Goal: Task Accomplishment & Management: Complete application form

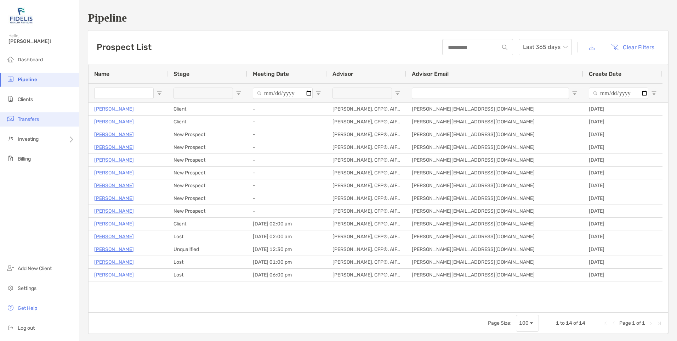
click at [30, 116] on span "Transfers" at bounding box center [28, 119] width 21 height 6
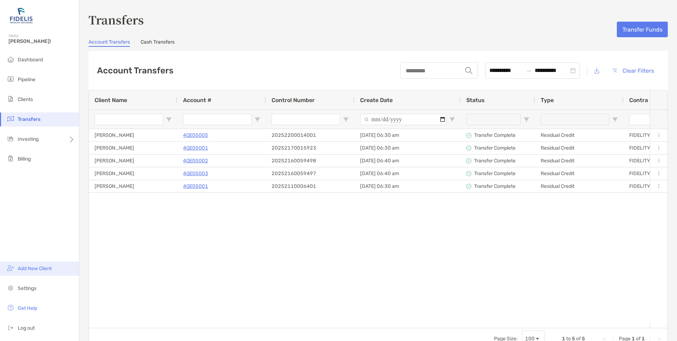
click at [28, 272] on li "Add New Client" at bounding box center [39, 268] width 79 height 14
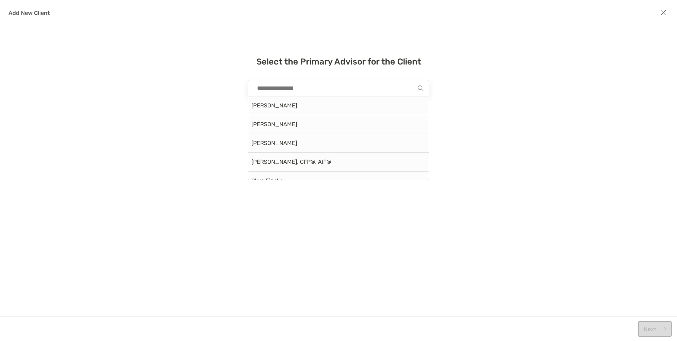
click at [289, 91] on input "modal" at bounding box center [335, 88] width 164 height 16
click at [279, 108] on div "[PERSON_NAME]" at bounding box center [338, 105] width 181 height 19
type input "**********"
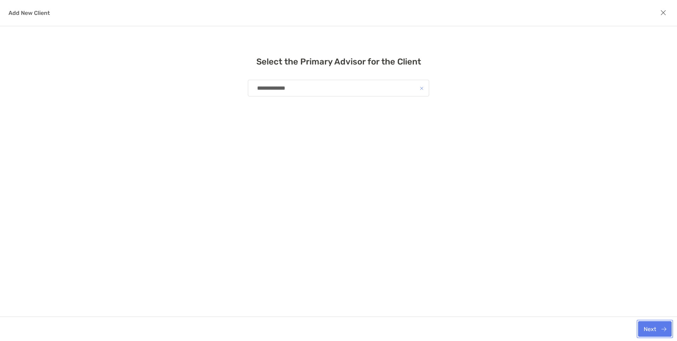
click at [652, 330] on button "Next" at bounding box center [655, 329] width 34 height 16
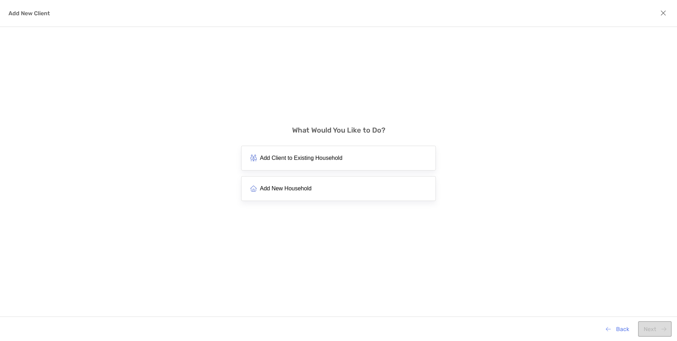
click at [282, 189] on span "Add New Household" at bounding box center [286, 188] width 52 height 7
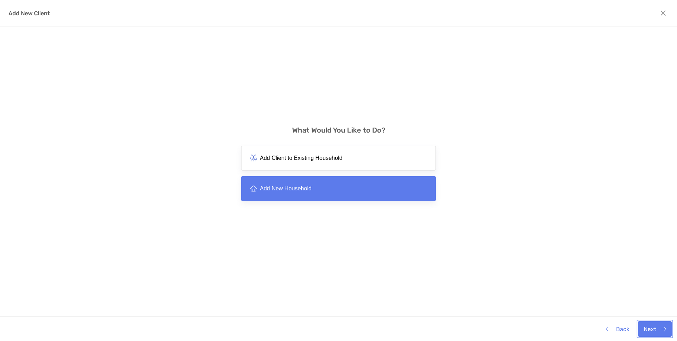
click at [658, 327] on button "Next" at bounding box center [655, 329] width 34 height 16
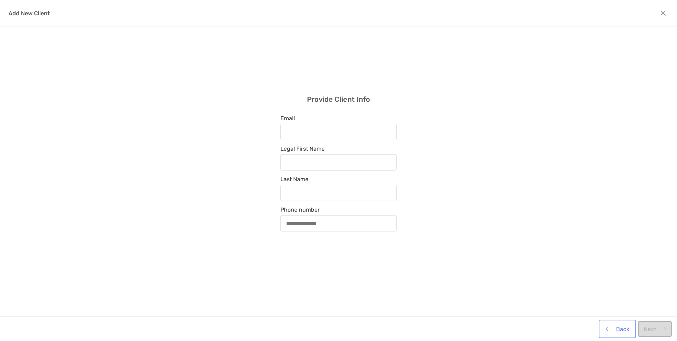
click at [619, 326] on button "Back" at bounding box center [617, 329] width 34 height 16
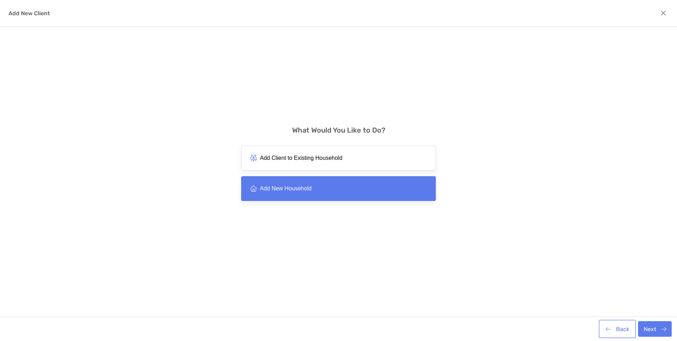
click at [619, 326] on button "Back" at bounding box center [617, 329] width 34 height 16
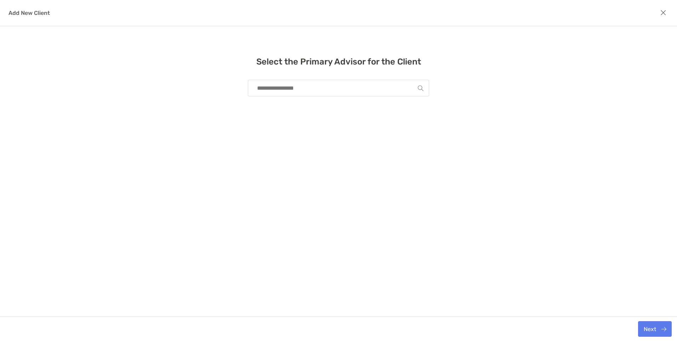
click at [619, 326] on div "Next" at bounding box center [338, 328] width 677 height 24
